Goal: Task Accomplishment & Management: Manage account settings

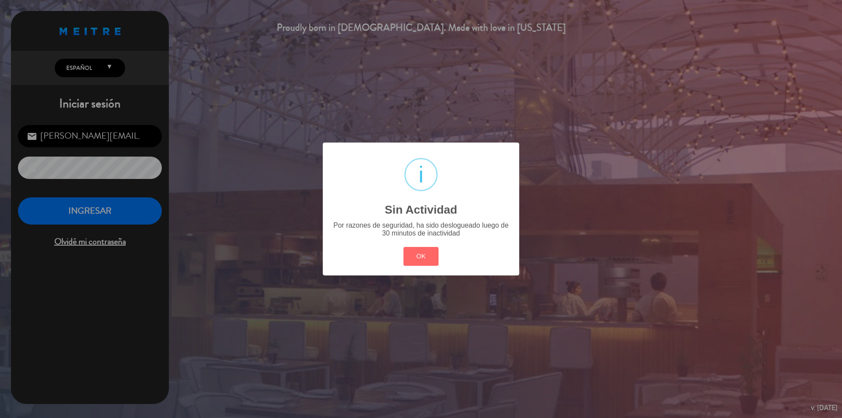
click at [411, 252] on button "OK" at bounding box center [421, 256] width 36 height 19
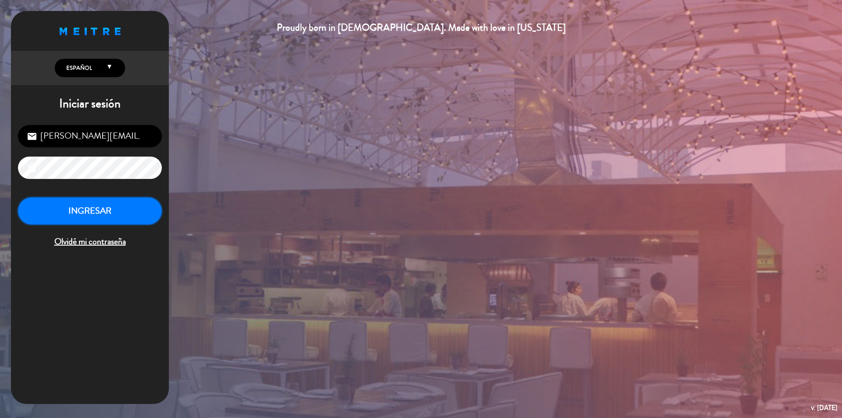
click at [58, 211] on button "INGRESAR" at bounding box center [90, 211] width 144 height 28
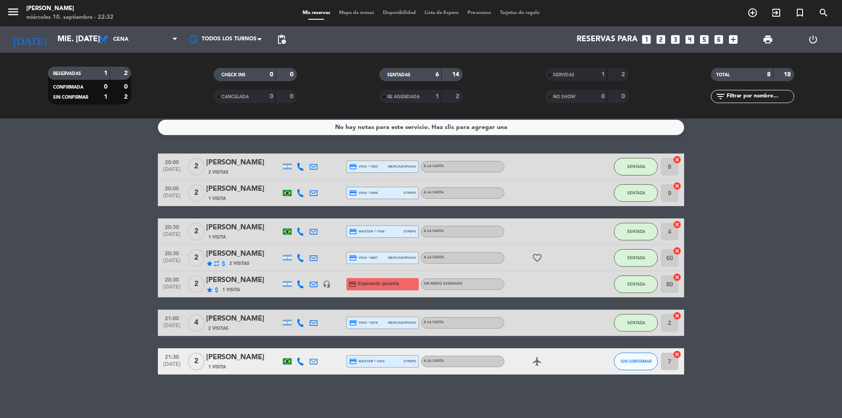
scroll to position [6, 0]
click at [642, 366] on button "SIN CONFIRMAR" at bounding box center [636, 361] width 44 height 18
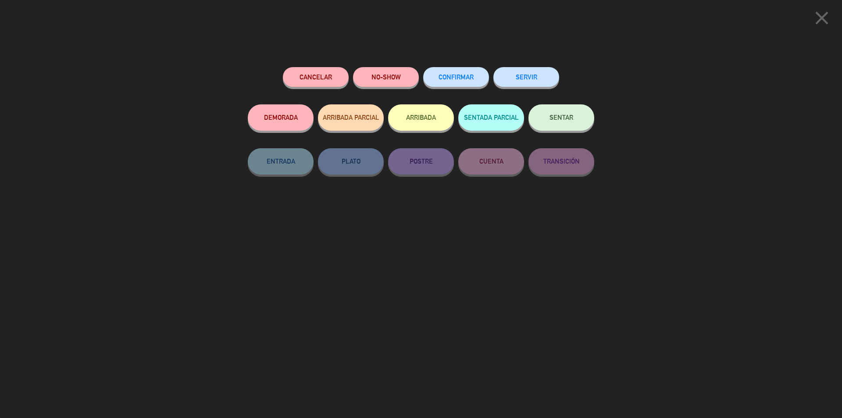
click at [568, 122] on button "SENTAR" at bounding box center [561, 117] width 66 height 26
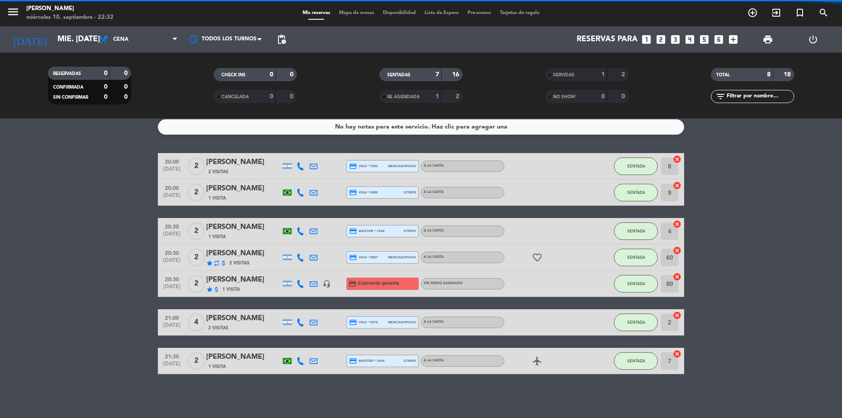
click at [99, 234] on bookings-row "20:00 [DATE] 2 [PERSON_NAME] 2 Visitas credit_card visa * 7060 mercadopago A la…" at bounding box center [421, 263] width 842 height 221
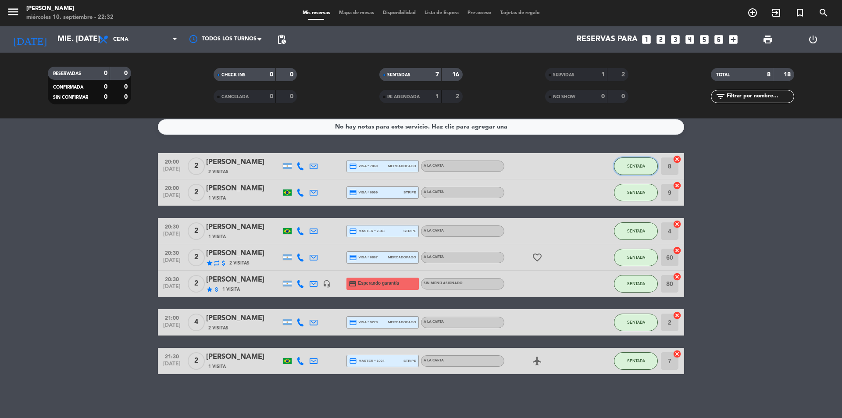
click at [646, 165] on button "SENTADA" at bounding box center [636, 166] width 44 height 18
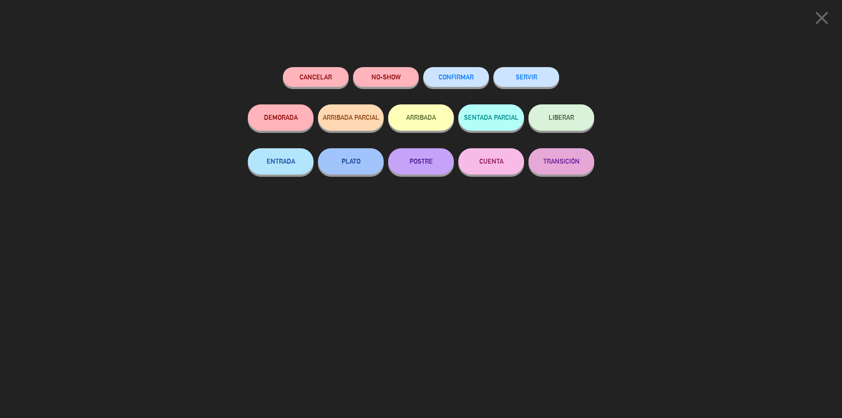
click at [522, 83] on button "SERVIR" at bounding box center [526, 77] width 66 height 20
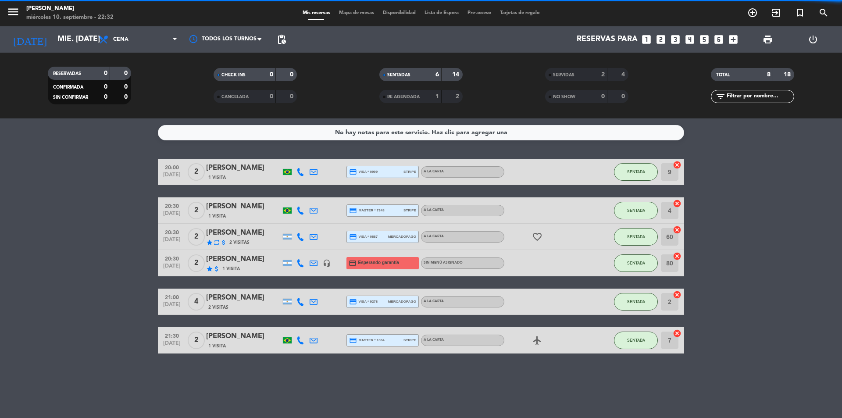
scroll to position [0, 0]
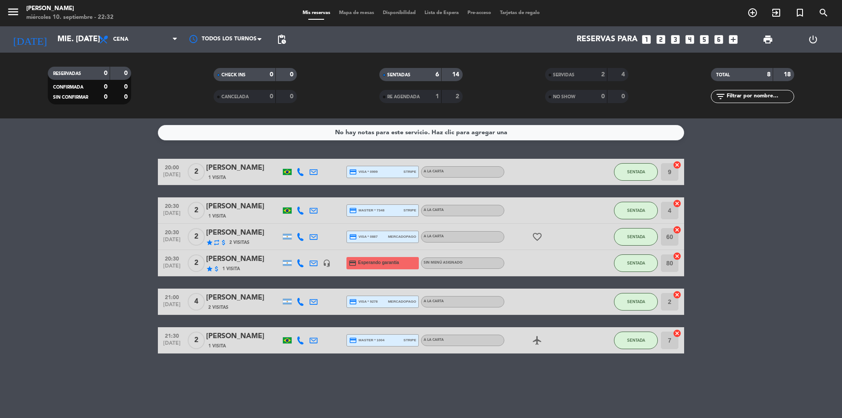
click at [81, 190] on bookings-row "20:00 [DATE] 2 [PERSON_NAME] 1 Visita credit_card visa * 0999 stripe A la carta…" at bounding box center [421, 256] width 842 height 195
click at [637, 170] on span "SENTADA" at bounding box center [636, 171] width 18 height 5
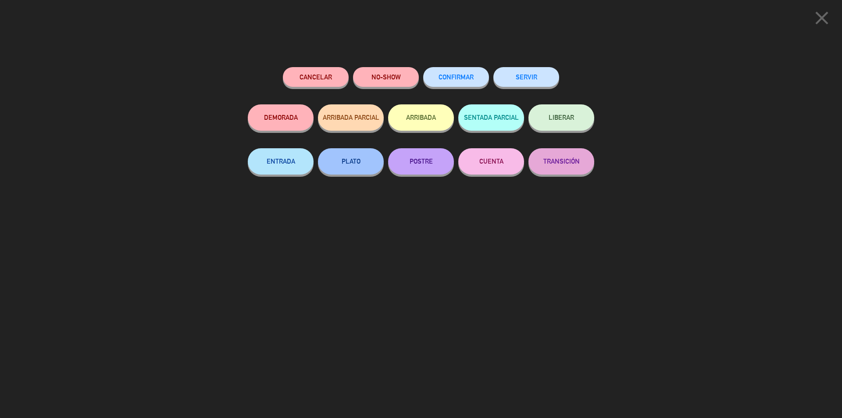
click at [526, 82] on button "SERVIR" at bounding box center [526, 77] width 66 height 20
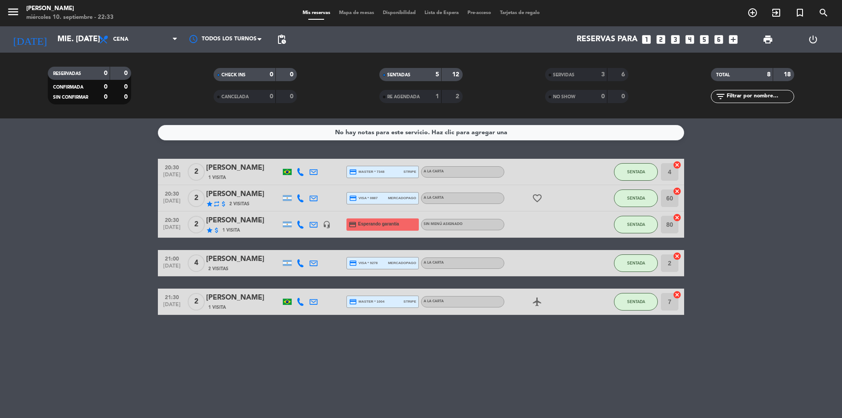
click at [82, 228] on bookings-row "20:30 [DATE] 2 [PERSON_NAME] 1 Visita credit_card master * 7348 stripe A la car…" at bounding box center [421, 237] width 842 height 156
click at [75, 224] on bookings-row "20:30 [DATE] 2 [PERSON_NAME] 1 Visita credit_card master * 7348 stripe A la car…" at bounding box center [421, 237] width 842 height 156
click at [702, 37] on icon "looks_5" at bounding box center [703, 39] width 11 height 11
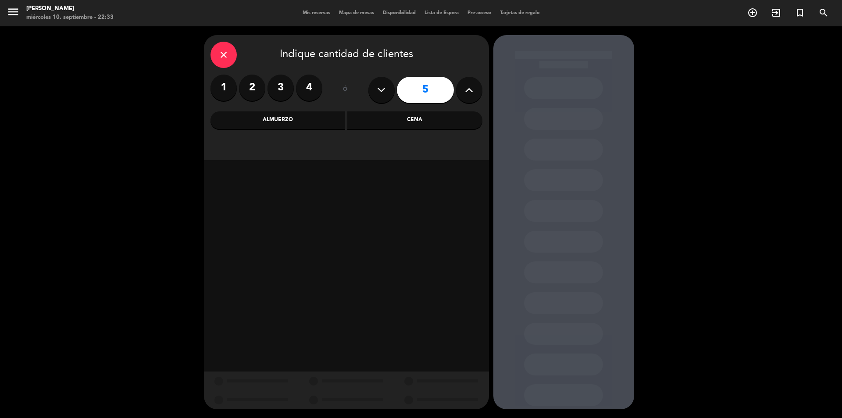
click at [398, 120] on div "Cena" at bounding box center [414, 120] width 135 height 18
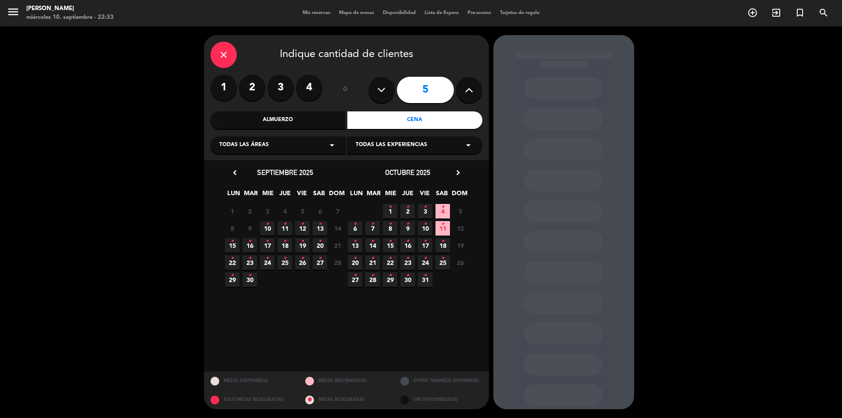
click at [264, 226] on span "10 •" at bounding box center [267, 228] width 14 height 14
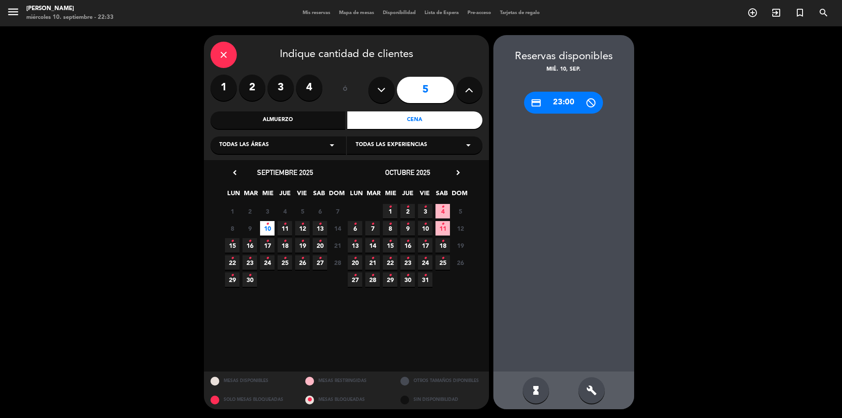
click at [555, 103] on div "credit_card 23:00" at bounding box center [563, 103] width 79 height 22
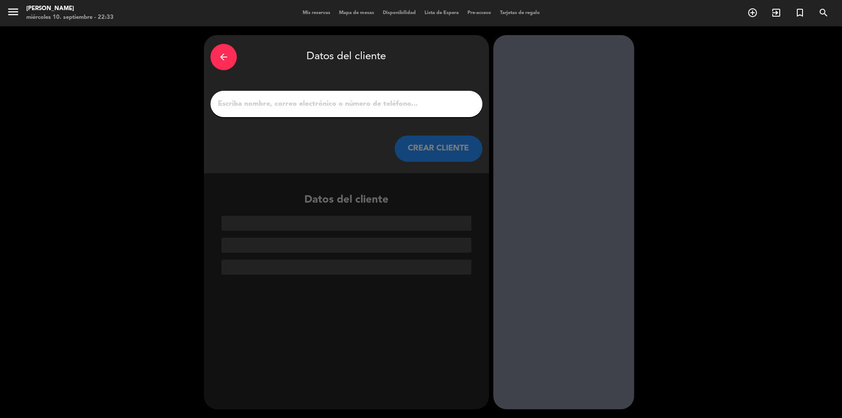
click at [323, 94] on div at bounding box center [346, 104] width 272 height 26
drag, startPoint x: 323, startPoint y: 102, endPoint x: 309, endPoint y: 123, distance: 25.4
click at [323, 103] on input "1" at bounding box center [346, 104] width 259 height 12
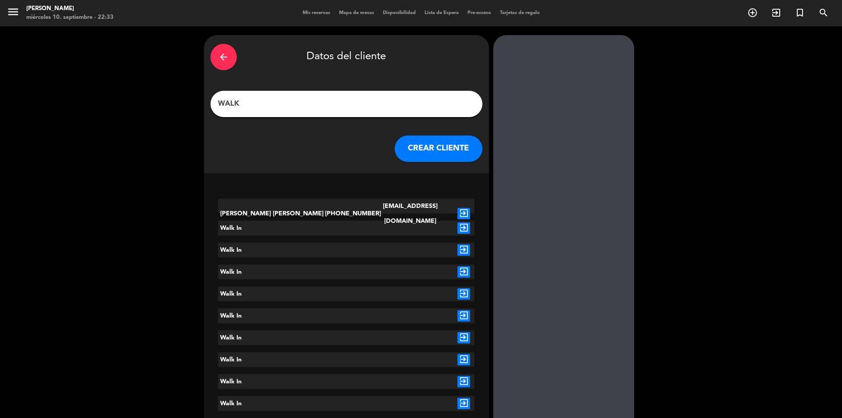
type input "WALK"
click at [460, 229] on icon "exit_to_app" at bounding box center [463, 227] width 13 height 11
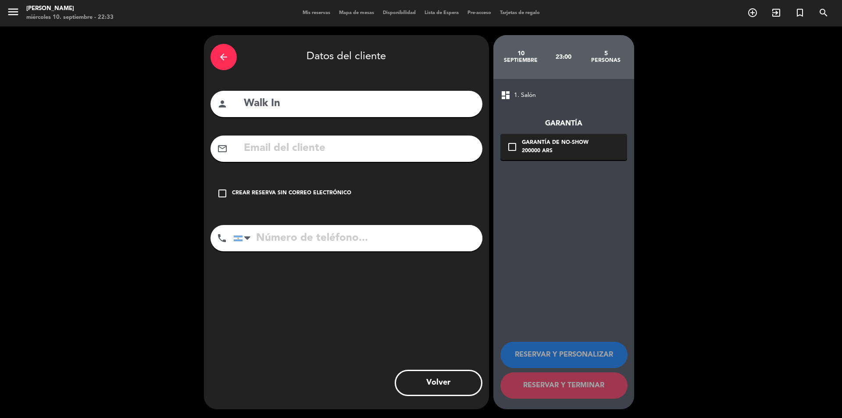
click at [322, 192] on div "Crear reserva sin correo electrónico" at bounding box center [291, 193] width 119 height 9
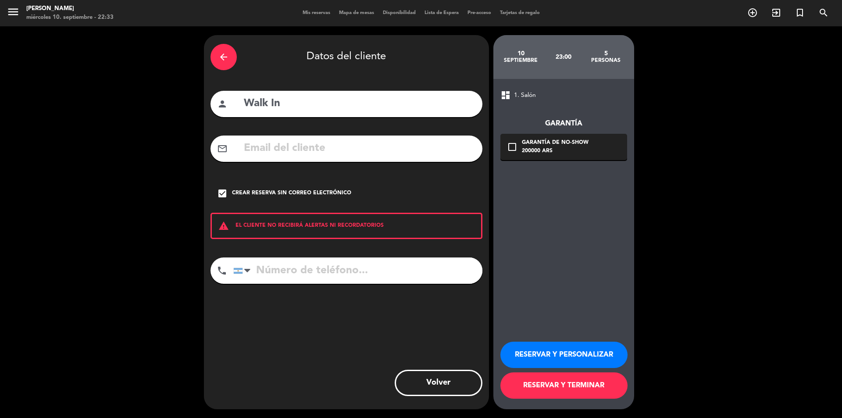
click at [559, 390] on button "RESERVAR Y TERMINAR" at bounding box center [563, 385] width 127 height 26
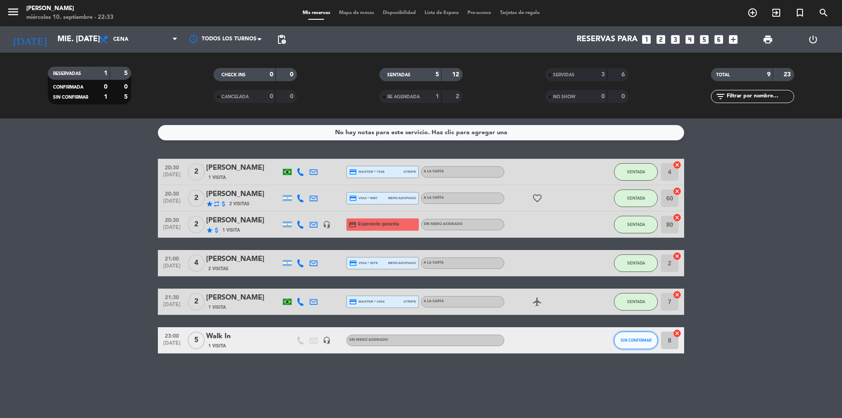
click at [643, 342] on span "SIN CONFIRMAR" at bounding box center [635, 339] width 31 height 5
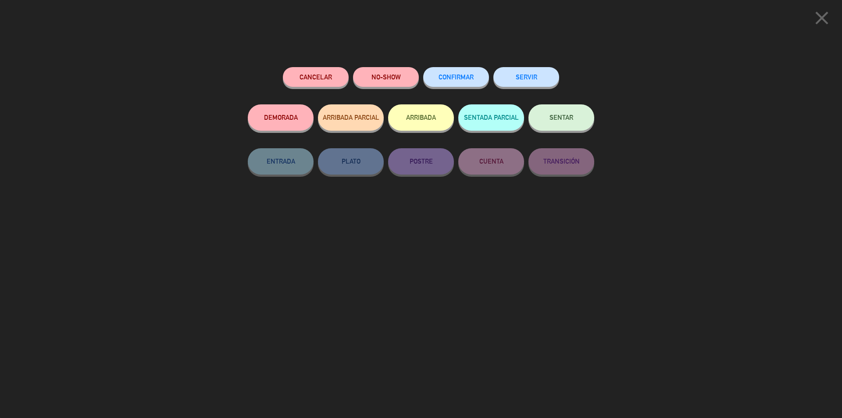
click at [574, 131] on div "SENTAR" at bounding box center [561, 126] width 66 height 44
click at [574, 123] on button "SENTAR" at bounding box center [561, 117] width 66 height 26
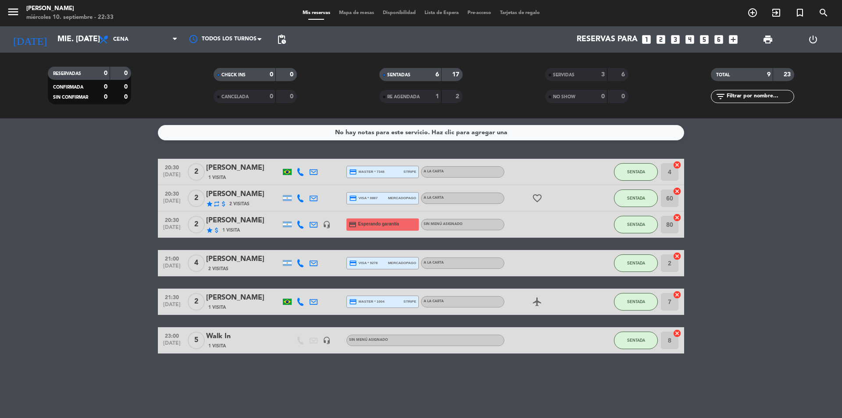
click at [738, 180] on bookings-row "20:30 [DATE] 2 [PERSON_NAME] 1 Visita credit_card master * 7348 stripe A la car…" at bounding box center [421, 256] width 842 height 195
click at [18, 277] on bookings-row "20:30 [DATE] 2 [PERSON_NAME] 1 Visita credit_card master * 7348 stripe A la car…" at bounding box center [421, 256] width 842 height 195
